Goal: Task Accomplishment & Management: Complete application form

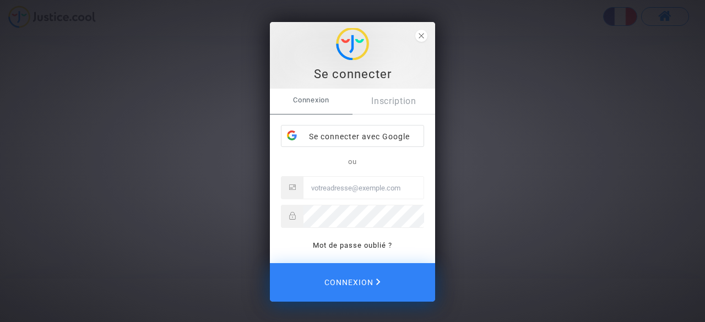
click at [357, 128] on div "Se connecter avec Google" at bounding box center [353, 137] width 142 height 22
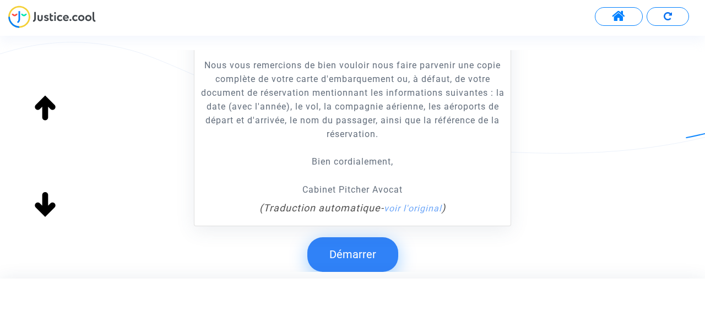
scroll to position [309, 0]
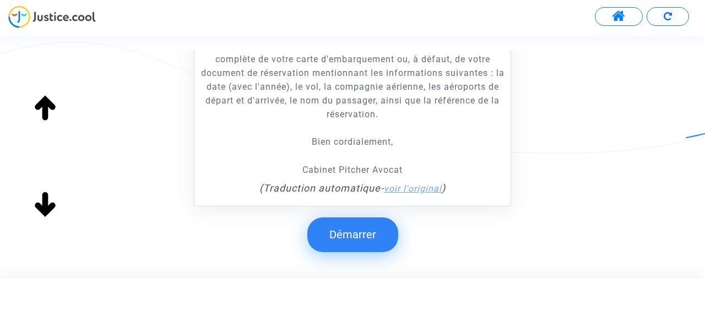
click at [428, 191] on link "voir l'original" at bounding box center [413, 189] width 58 height 10
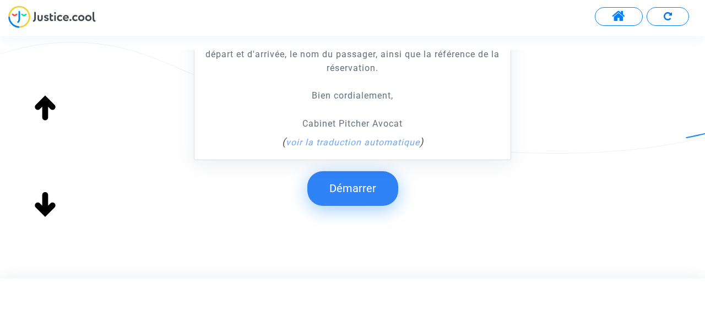
scroll to position [364, 0]
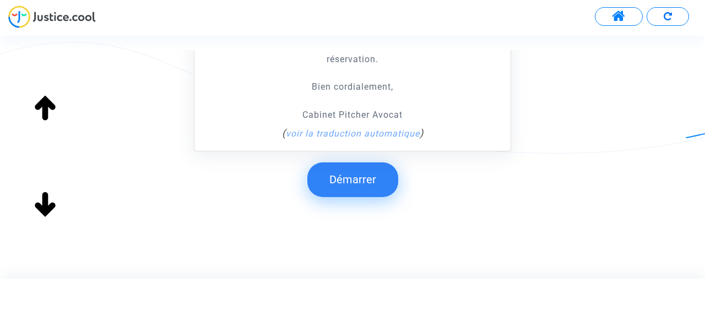
click at [347, 172] on button "Démarrer" at bounding box center [353, 180] width 91 height 34
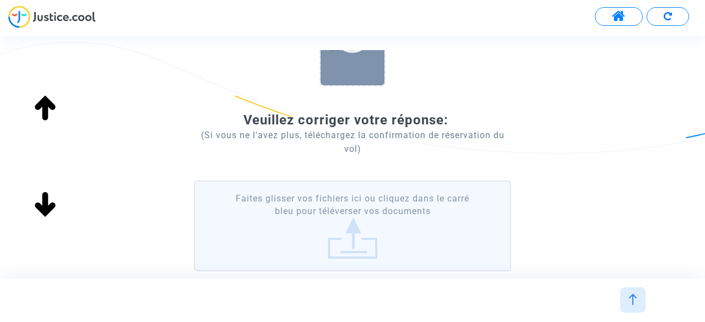
scroll to position [220, 0]
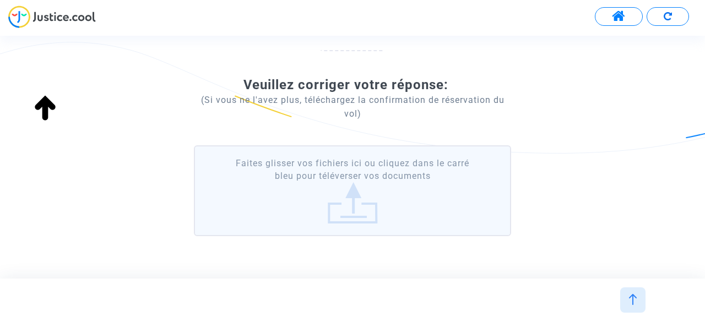
click at [353, 204] on label "Faites glisser vos fichiers ici ou cliquez dans le carré bleu pour téléverser v…" at bounding box center [352, 190] width 317 height 91
click at [0, 0] on input "Faites glisser vos fichiers ici ou cliquez dans le carré bleu pour téléverser v…" at bounding box center [0, 0] width 0 height 0
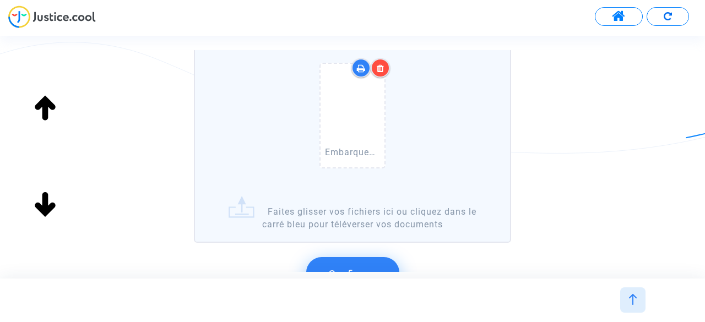
scroll to position [434, 0]
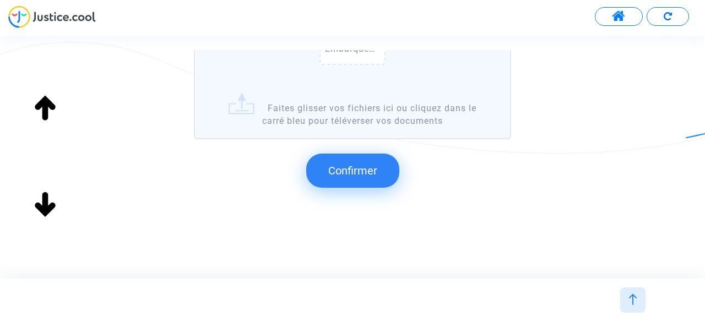
click at [362, 176] on span "Confirmer" at bounding box center [352, 170] width 49 height 13
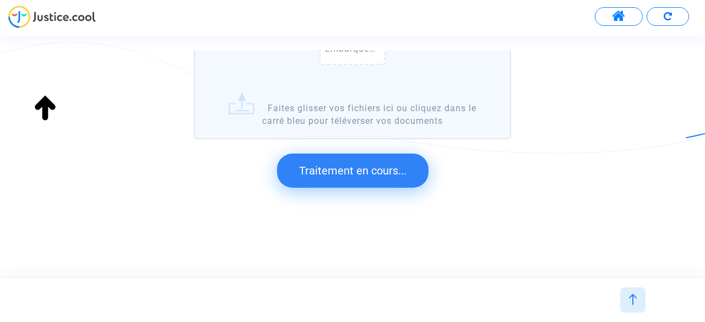
scroll to position [274, 0]
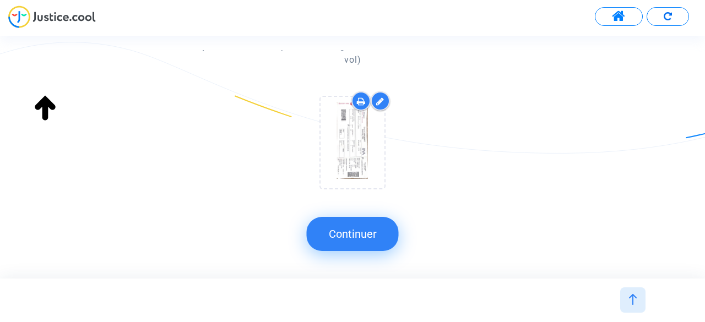
click at [384, 247] on button "Continuer" at bounding box center [353, 234] width 92 height 34
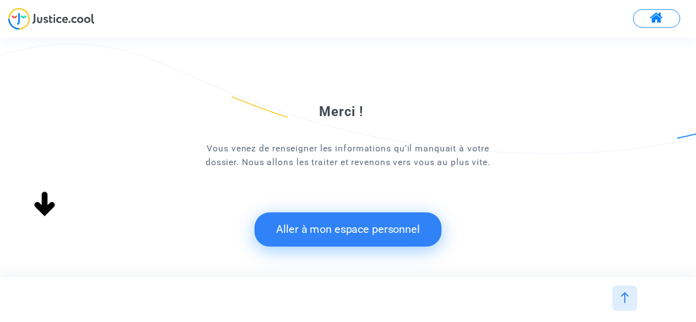
scroll to position [111, 0]
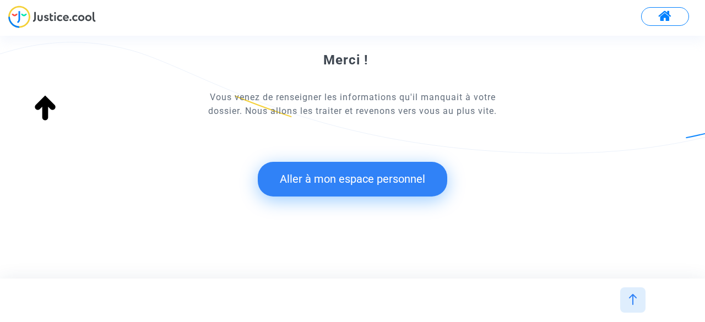
click at [382, 167] on button "Aller à mon espace personnel" at bounding box center [353, 179] width 190 height 34
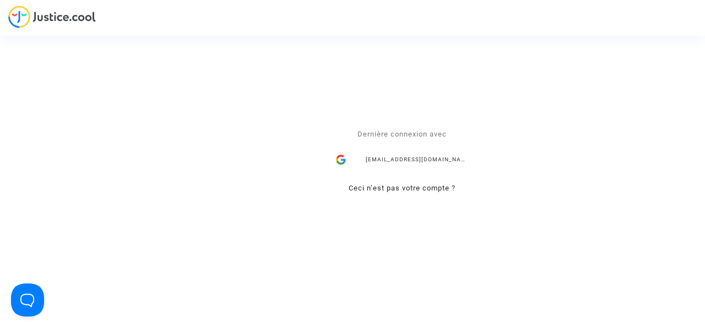
click at [68, 14] on div "Se connecter Dernière connexion avec belinesofia7@gmail.com Ceci n’est pas votr…" at bounding box center [352, 161] width 705 height 322
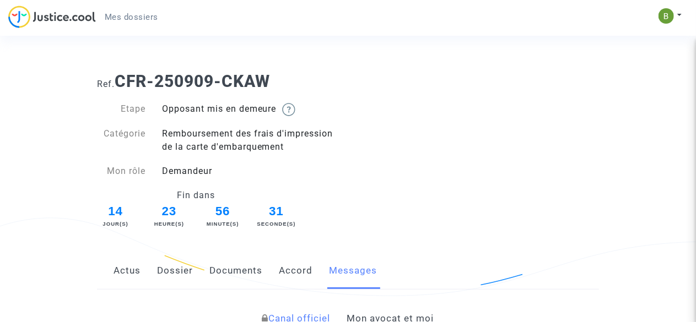
click at [63, 14] on img at bounding box center [52, 17] width 88 height 23
